Goal: Information Seeking & Learning: Learn about a topic

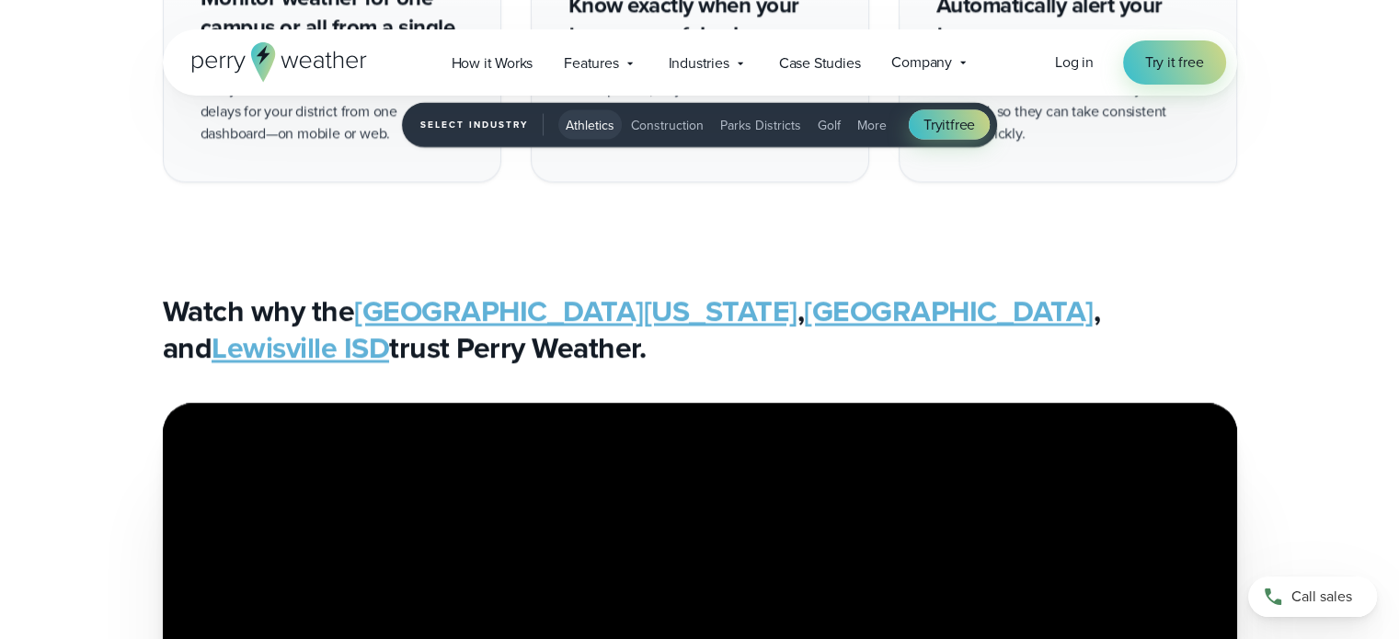
scroll to position [3586, 0]
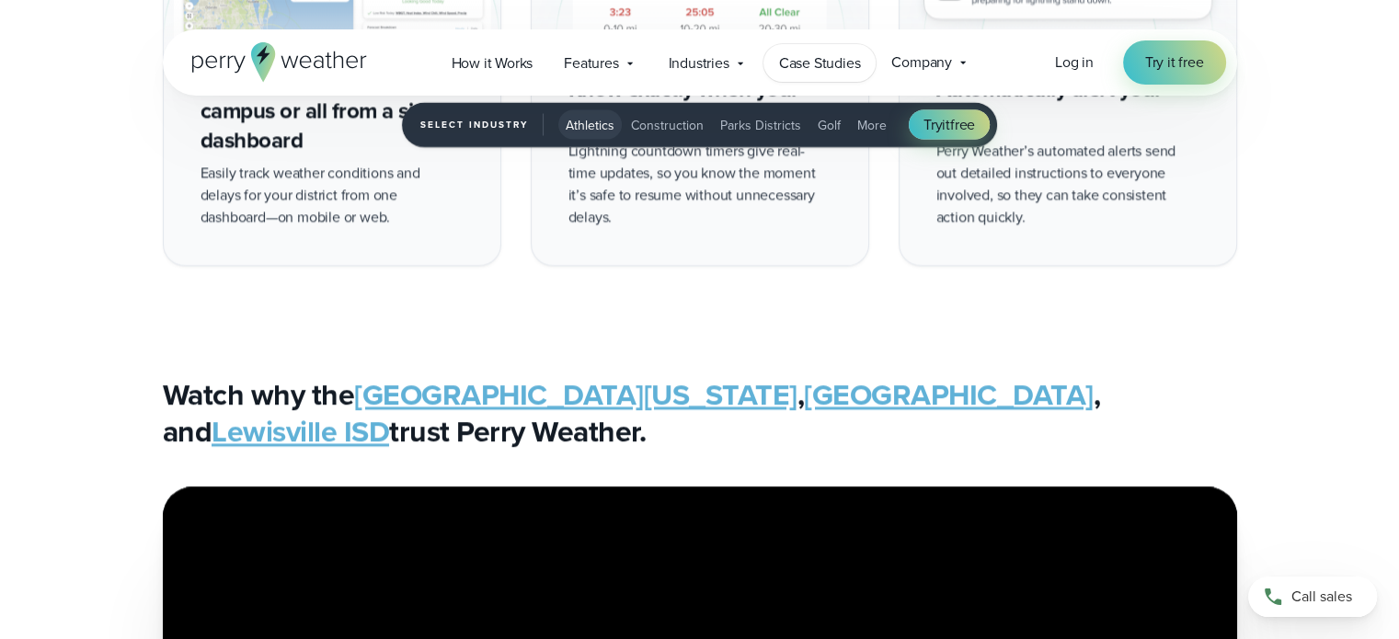
click at [808, 57] on span "Case Studies" at bounding box center [820, 63] width 82 height 22
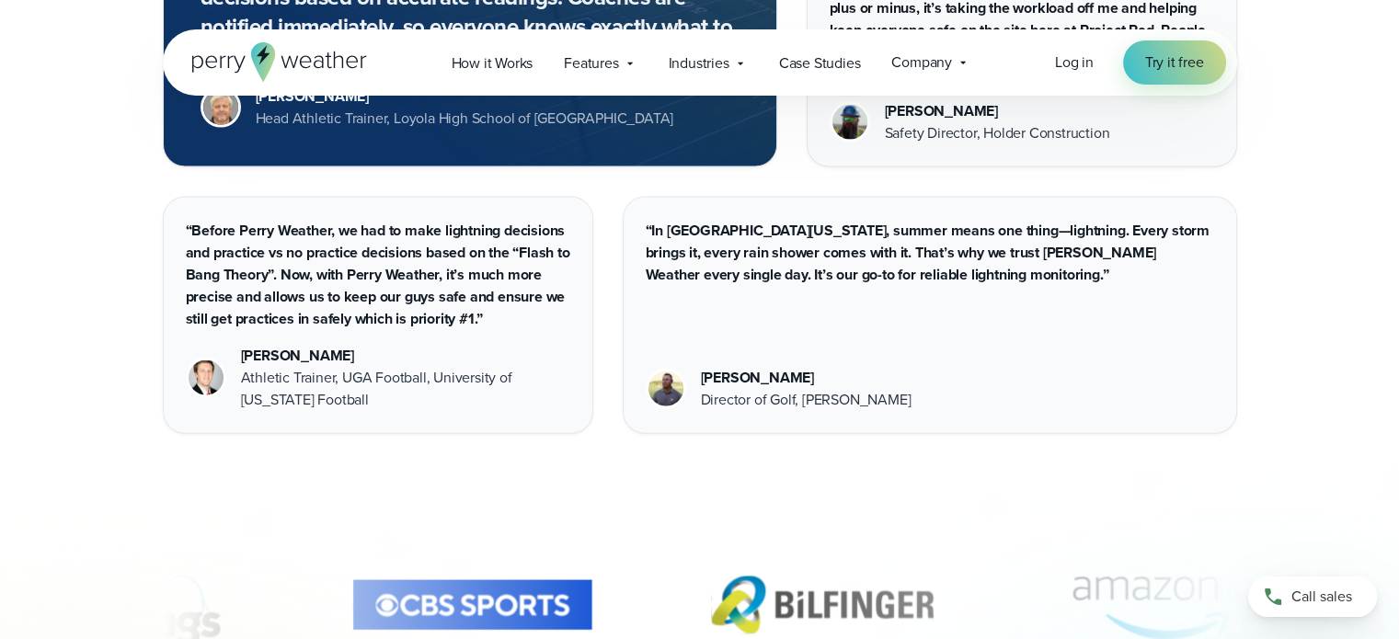
scroll to position [3981, 0]
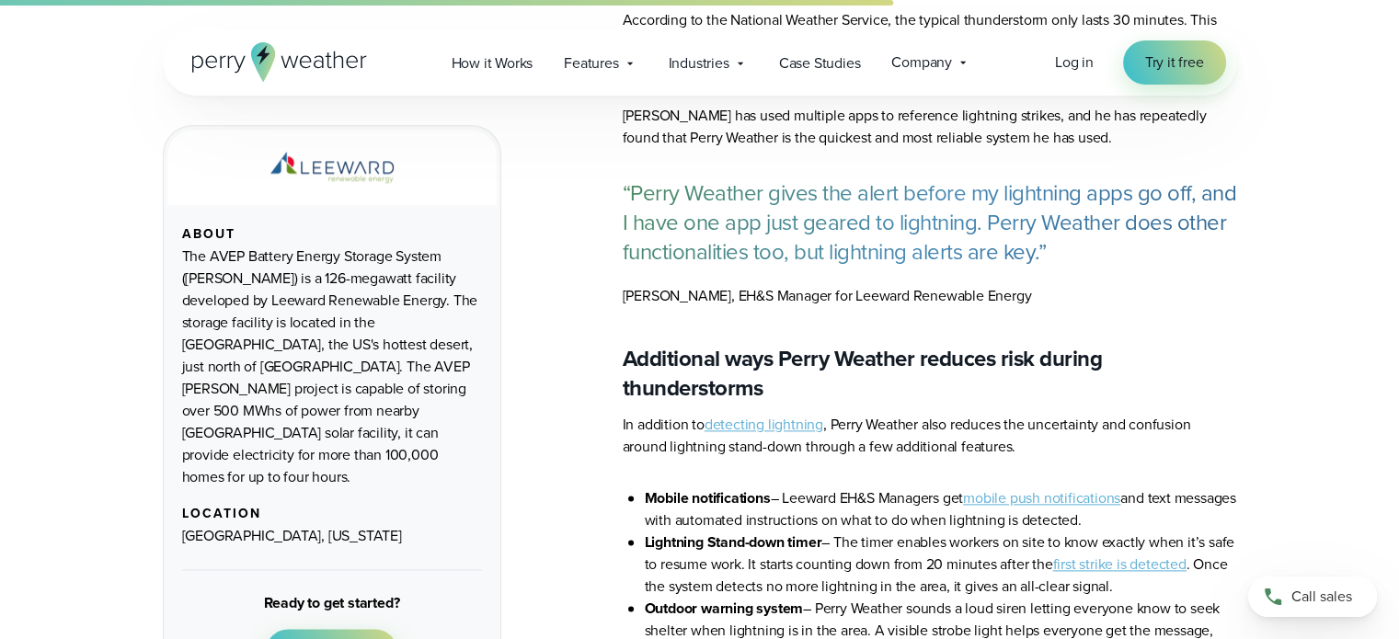
scroll to position [2483, 0]
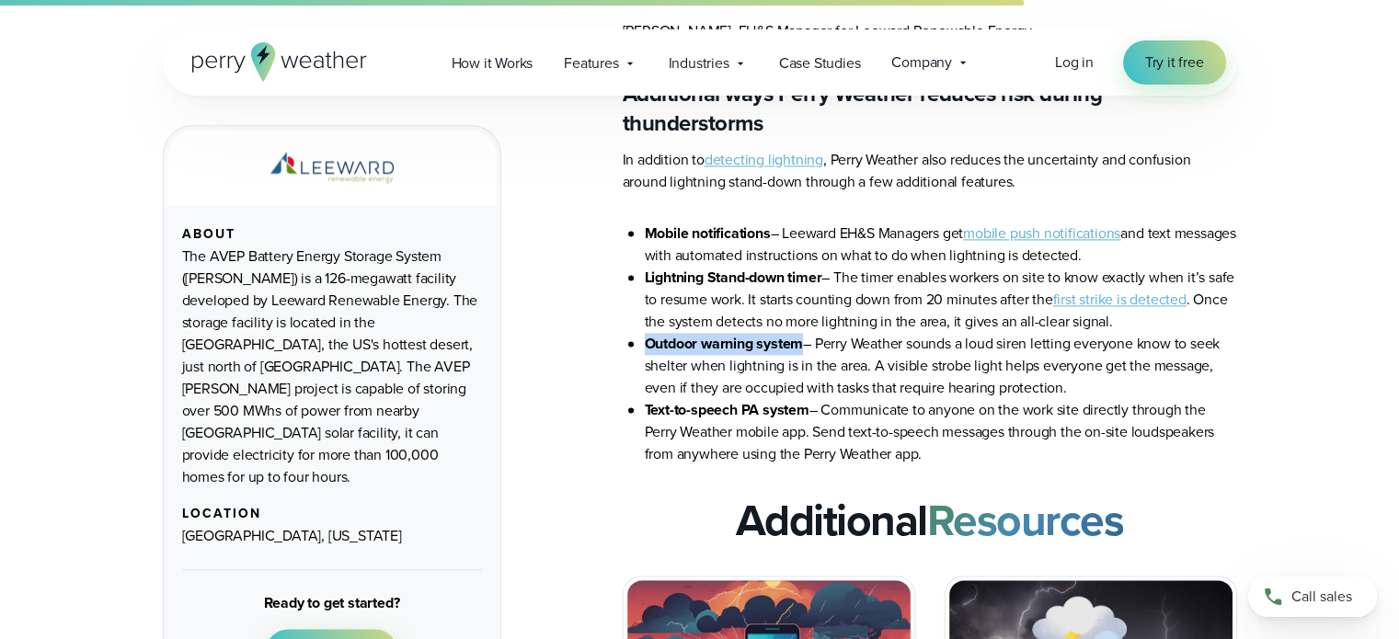
drag, startPoint x: 647, startPoint y: 274, endPoint x: 798, endPoint y: 279, distance: 150.9
click at [798, 333] on strong "Outdoor warning system" at bounding box center [724, 343] width 159 height 21
